Goal: Task Accomplishment & Management: Manage account settings

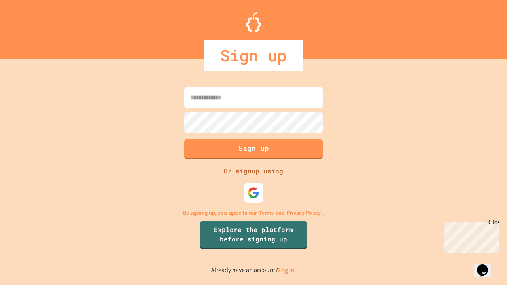
click at [288, 270] on link "Log in." at bounding box center [287, 270] width 18 height 8
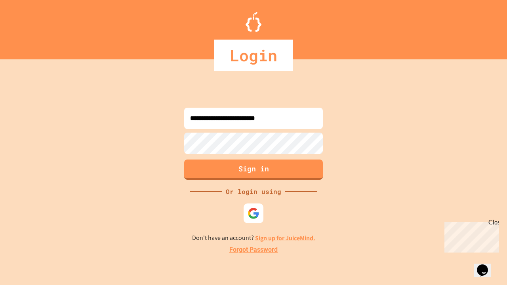
type input "**********"
